Goal: Task Accomplishment & Management: Manage account settings

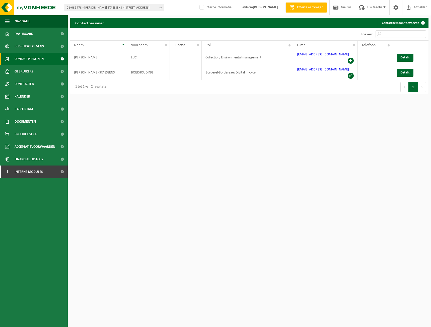
drag, startPoint x: 175, startPoint y: 7, endPoint x: 142, endPoint y: 8, distance: 33.1
click at [175, 7] on div "01-089478 - ROUSSEAU STAESSENS - 9250 WAASMUNSTER, NEERSTRAAT 387 01-089478 - R…" at bounding box center [215, 7] width 431 height 15
click at [115, 6] on span "01-089478 - ROUSSEAU STAESSENS - 9250 WAASMUNSTER, NEERSTRAAT 387" at bounding box center [112, 8] width 91 height 8
type input "10-739013"
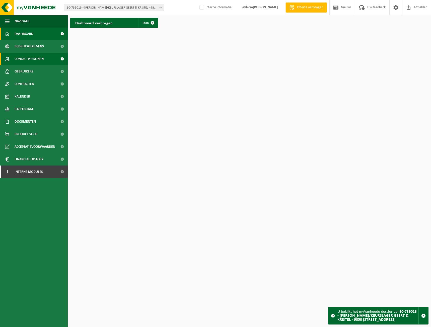
click at [30, 59] on span "Contactpersonen" at bounding box center [29, 59] width 29 height 13
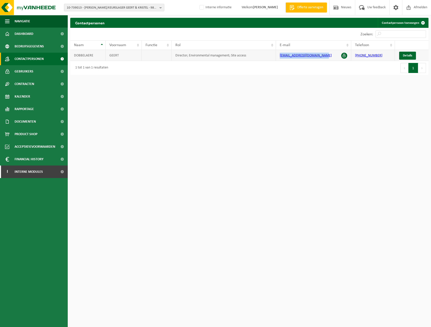
drag, startPoint x: 327, startPoint y: 56, endPoint x: 279, endPoint y: 54, distance: 48.4
click at [279, 54] on td "[EMAIL_ADDRESS][DOMAIN_NAME]" at bounding box center [313, 55] width 75 height 11
copy link "[EMAIL_ADDRESS][DOMAIN_NAME]"
click at [40, 71] on link "Gebruikers" at bounding box center [34, 71] width 68 height 13
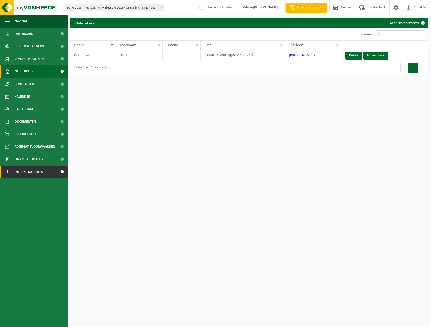
drag, startPoint x: 26, startPoint y: 168, endPoint x: 27, endPoint y: 178, distance: 10.1
click at [25, 168] on span "Interne modules" at bounding box center [29, 172] width 28 height 13
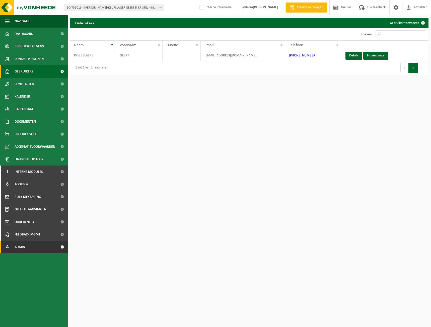
click at [31, 243] on link "A Admin" at bounding box center [34, 247] width 68 height 13
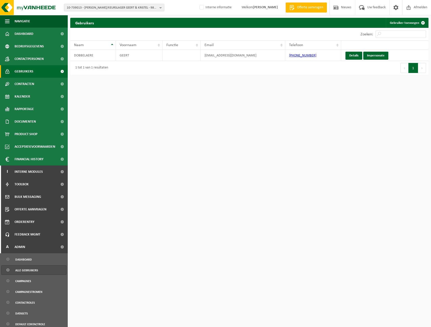
click at [34, 269] on span "Alle gebruikers" at bounding box center [26, 271] width 23 height 10
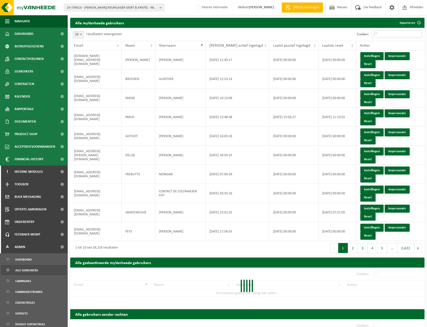
click at [388, 35] on input "Zoeken:" at bounding box center [397, 34] width 50 height 8
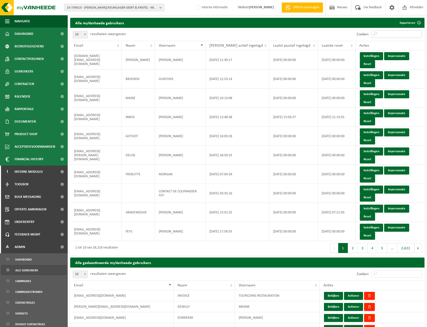
paste input "[EMAIL_ADDRESS][DOMAIN_NAME]"
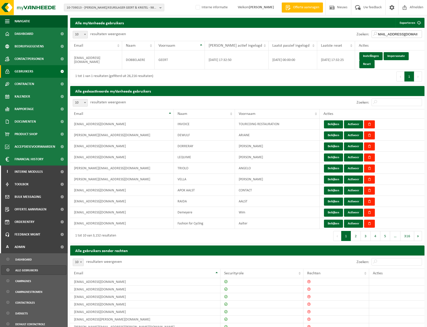
type input "[EMAIL_ADDRESS][DOMAIN_NAME]"
click at [34, 70] on link "Gebruikers" at bounding box center [34, 71] width 68 height 13
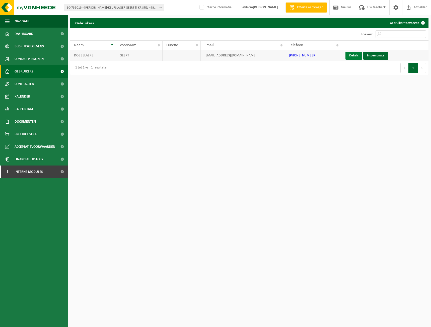
click at [354, 55] on link "Details" at bounding box center [353, 56] width 17 height 8
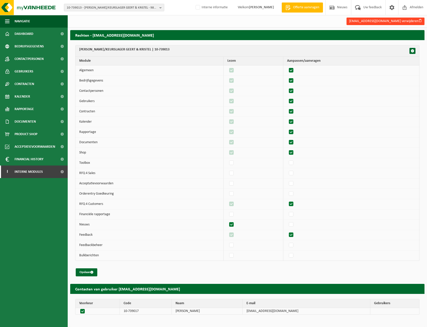
click at [399, 21] on button "geertdobbelaere@telenet.be verwijderen" at bounding box center [386, 22] width 78 height 8
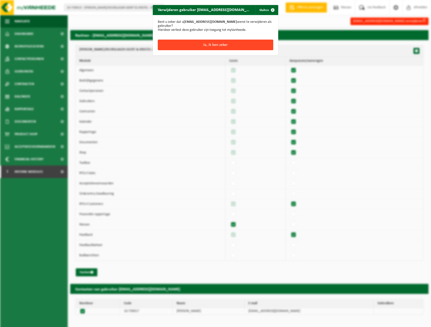
click at [230, 47] on button "Ja, ik ben zeker" at bounding box center [215, 45] width 115 height 11
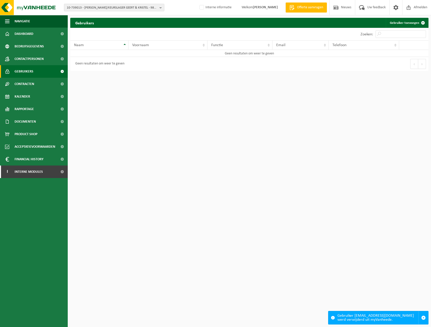
click at [26, 73] on span "Gebruikers" at bounding box center [24, 71] width 19 height 13
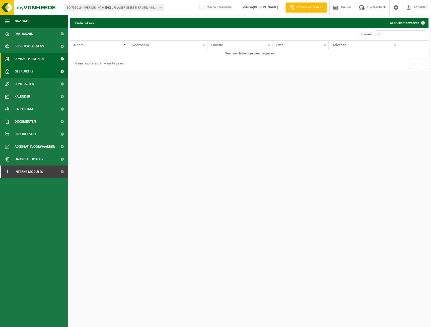
click at [33, 59] on span "Contactpersonen" at bounding box center [29, 59] width 29 height 13
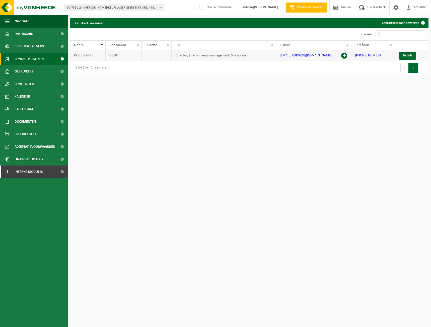
click at [344, 56] on span at bounding box center [344, 56] width 6 height 6
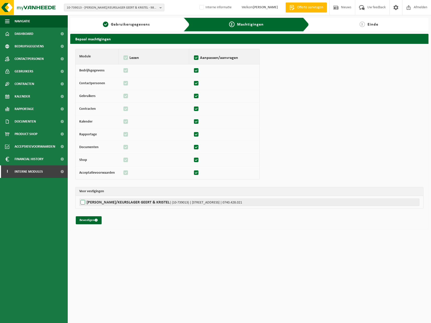
click at [112, 202] on label"] "[PERSON_NAME]/KEURSLAGER GEERT & KRISTEL | (10-739013) | [STREET_ADDRESS] | 074…" at bounding box center [249, 203] width 340 height 8
click at [112, 202] on input "[PERSON_NAME]/KEURSLAGER GEERT & KRISTEL | (10-739013) | [STREET_ADDRESS] | 074…" at bounding box center [294, 203] width 431 height 8
checkbox input "true"
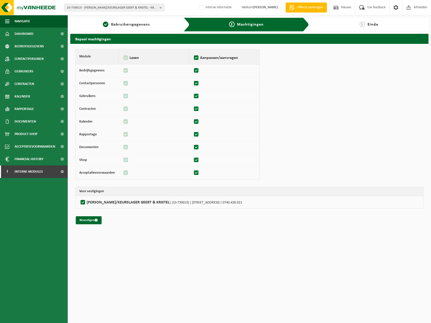
drag, startPoint x: 87, startPoint y: 220, endPoint x: 262, endPoint y: 212, distance: 175.7
click at [86, 220] on button "Bevestigen" at bounding box center [89, 220] width 26 height 8
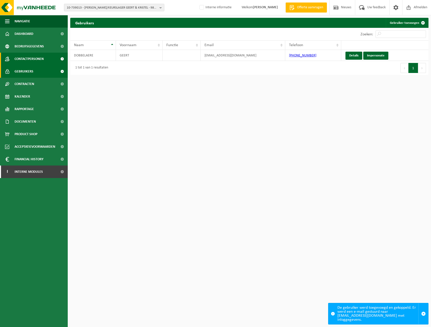
click at [41, 55] on span "Contactpersonen" at bounding box center [29, 59] width 29 height 13
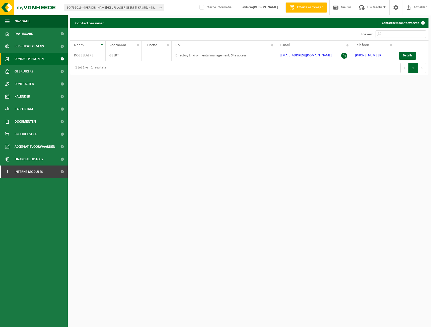
click at [80, 11] on span "10-739013 - [PERSON_NAME]/KEURSLAGER GEERT & KRISTEL - 9850 [STREET_ADDRESS]" at bounding box center [112, 8] width 91 height 8
paste input "01-089478"
type input "01-089478"
click at [84, 23] on strong "01-089478 - ROUSSEAU STAESSENS - 9250 WAASMUNSTER, NEERSTRAAT 387" at bounding box center [108, 23] width 83 height 4
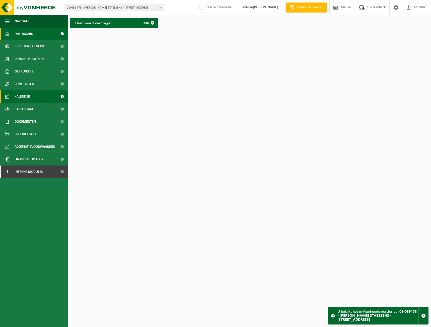
click at [32, 96] on link "Kalender" at bounding box center [34, 96] width 68 height 13
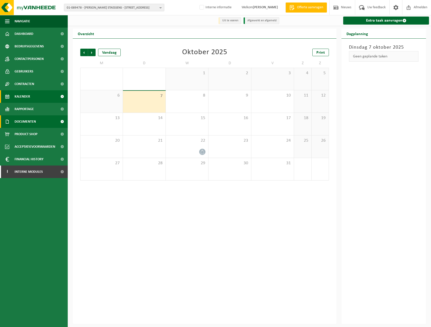
click at [34, 124] on span "Documenten" at bounding box center [25, 121] width 21 height 13
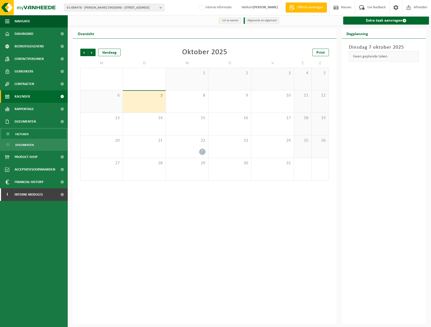
click at [34, 134] on link "Facturen" at bounding box center [33, 134] width 65 height 10
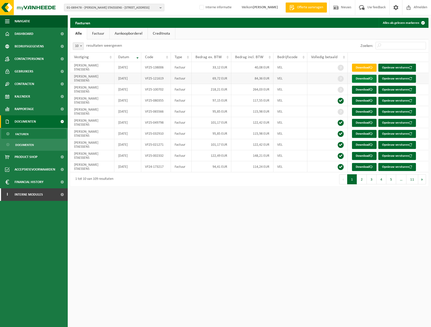
click at [371, 80] on span at bounding box center [370, 78] width 3 height 3
click at [374, 91] on link "Download" at bounding box center [364, 90] width 25 height 8
click at [366, 103] on link "Download" at bounding box center [364, 101] width 25 height 8
